Goal: Information Seeking & Learning: Learn about a topic

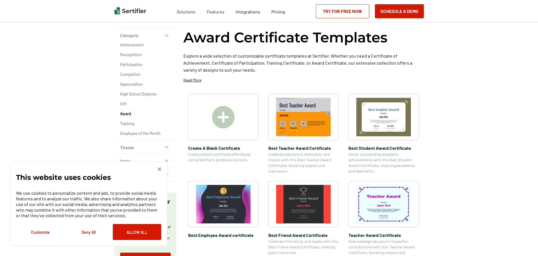
scroll to position [28, 0]
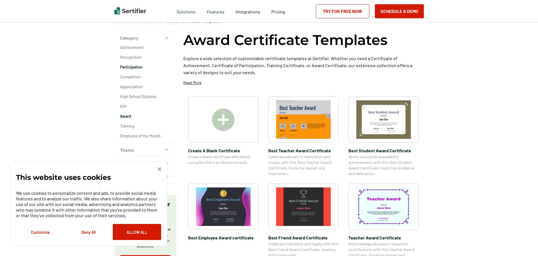
click at [138, 66] on h2 "Participation" at bounding box center [145, 67] width 51 height 6
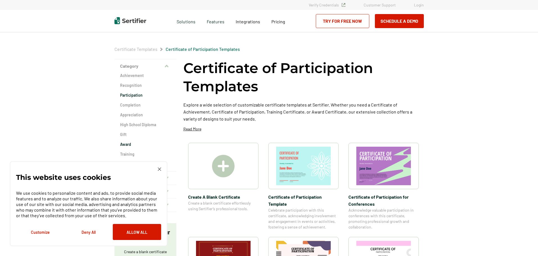
click at [125, 146] on h2 "Award" at bounding box center [145, 145] width 51 height 6
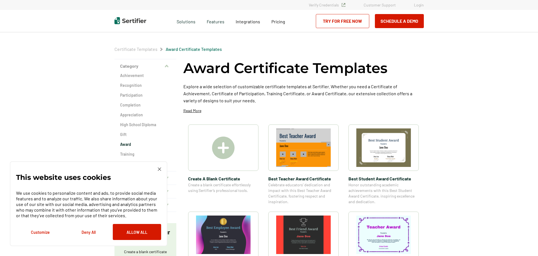
scroll to position [113, 0]
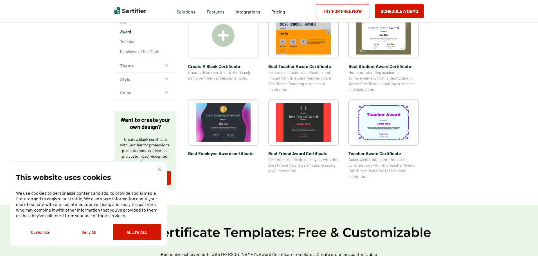
click at [144, 61] on button "Theme" at bounding box center [146, 66] width 62 height 14
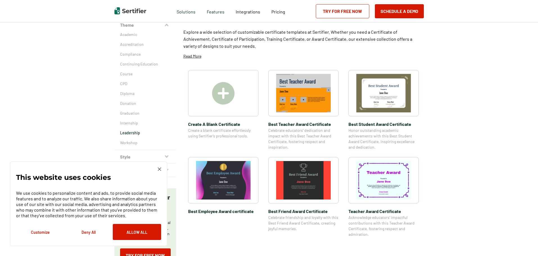
scroll to position [0, 0]
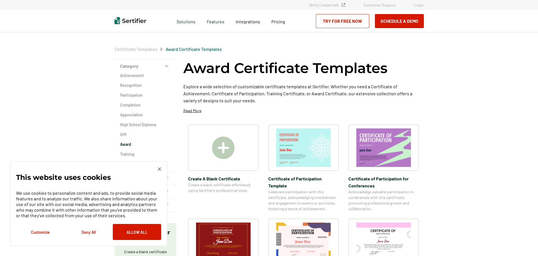
scroll to position [28, 0]
